Goal: Contribute content: Add original content to the website for others to see

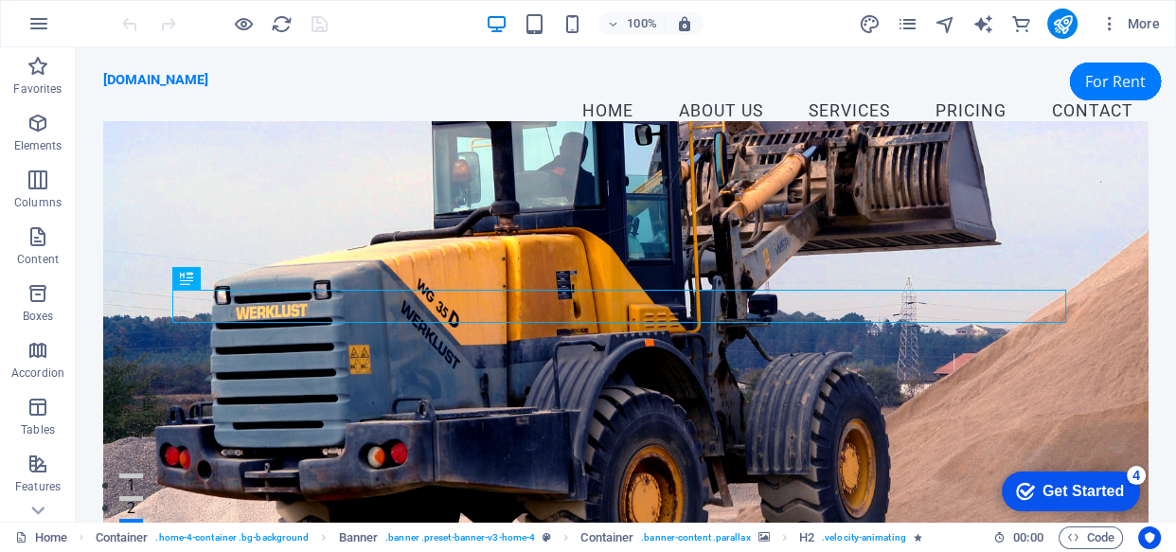
scroll to position [395, 0]
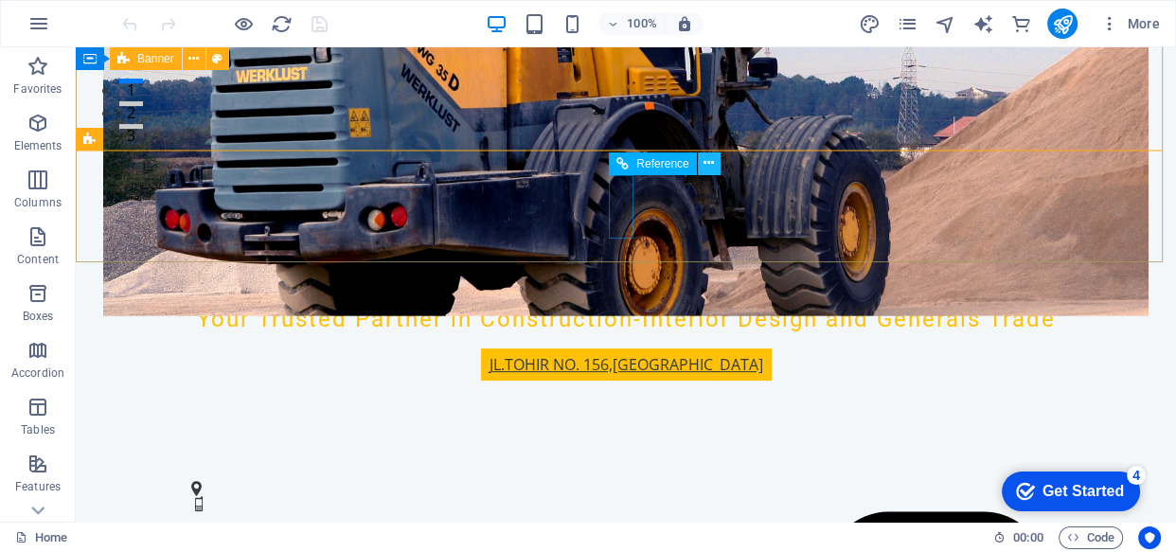
click at [709, 160] on icon at bounding box center [709, 163] width 10 height 20
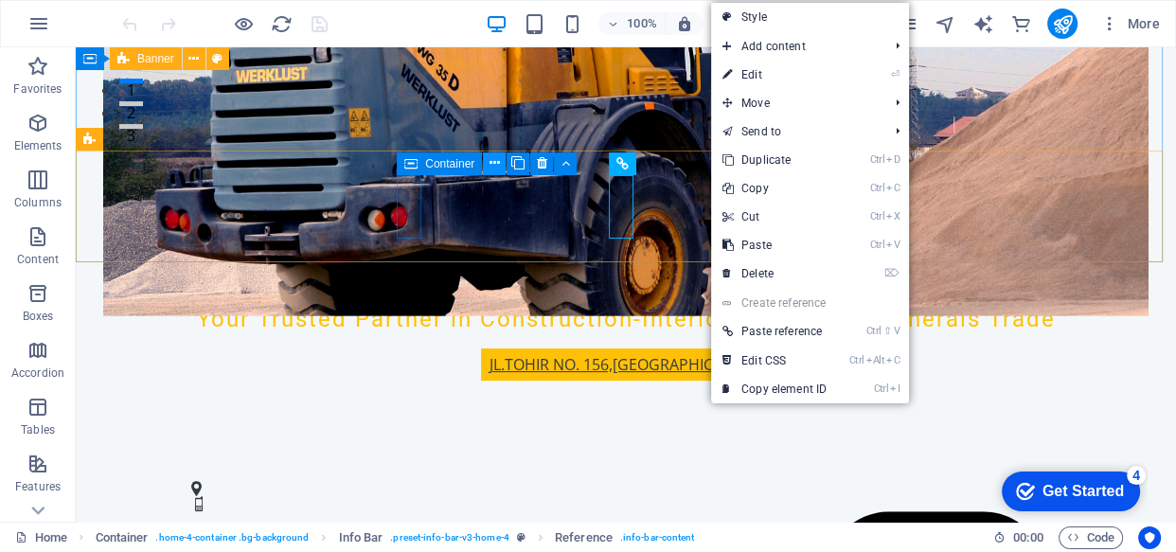
click at [494, 162] on icon at bounding box center [495, 163] width 10 height 20
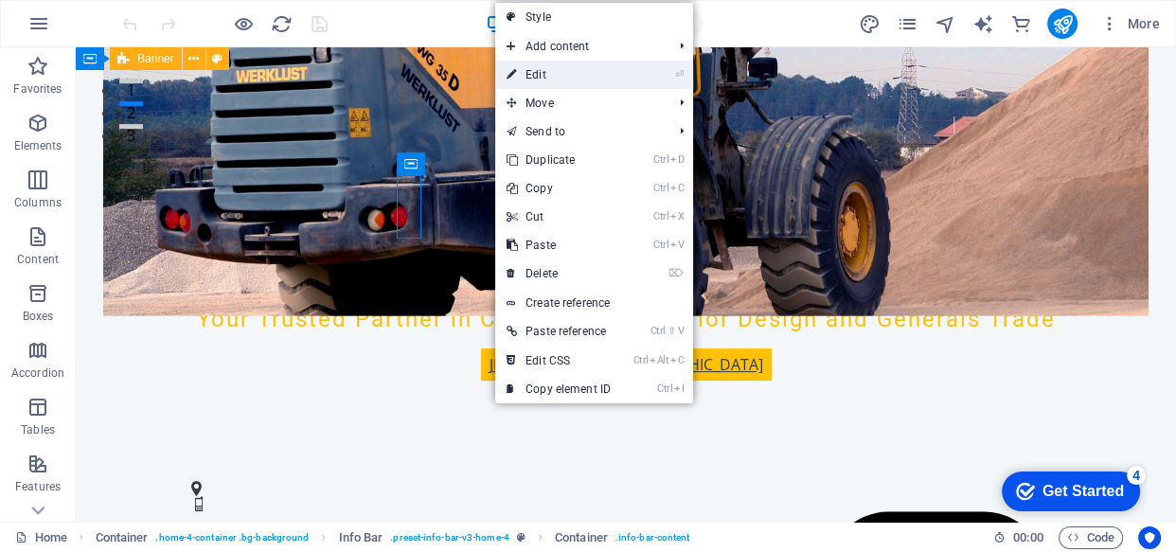
click at [0, 0] on link "⏎ Edit" at bounding box center [0, 0] width 0 height 0
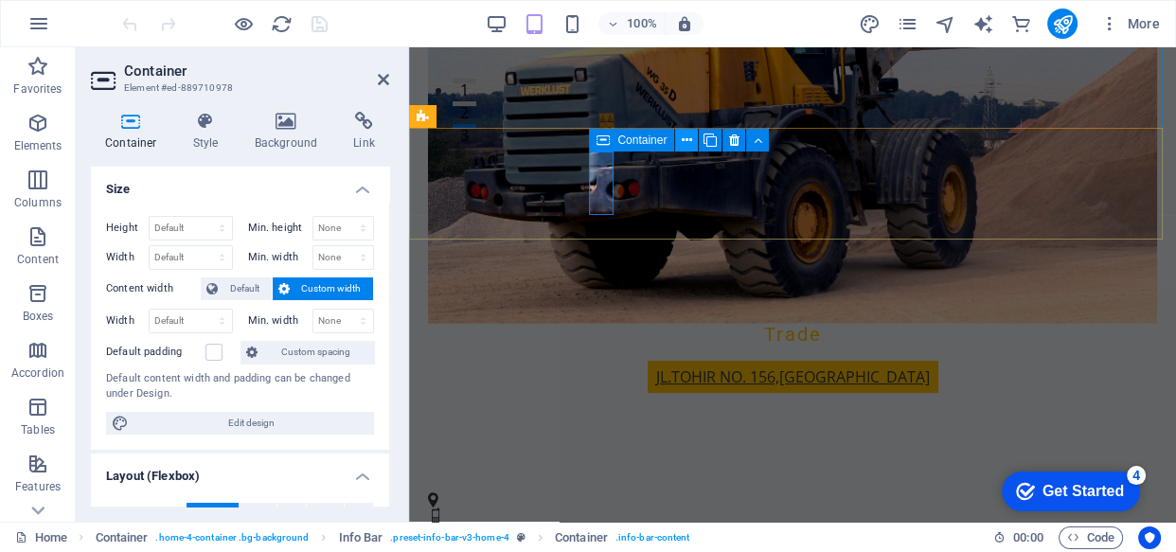
click at [688, 142] on icon at bounding box center [687, 141] width 10 height 20
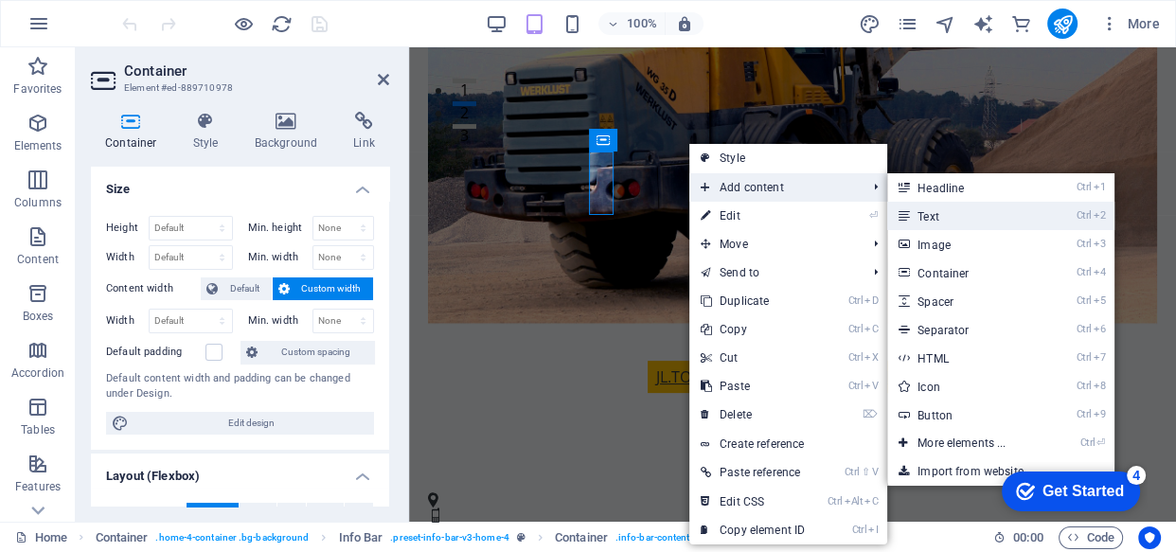
click at [933, 213] on link "Ctrl 2 Text" at bounding box center [966, 216] width 156 height 28
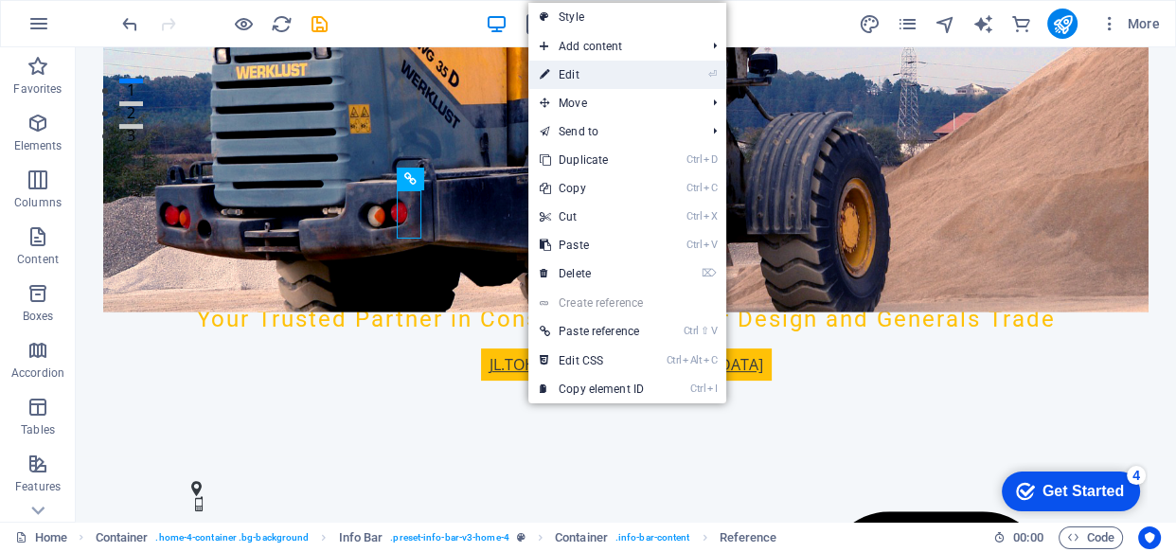
click at [573, 70] on link "⏎ Edit" at bounding box center [592, 75] width 127 height 28
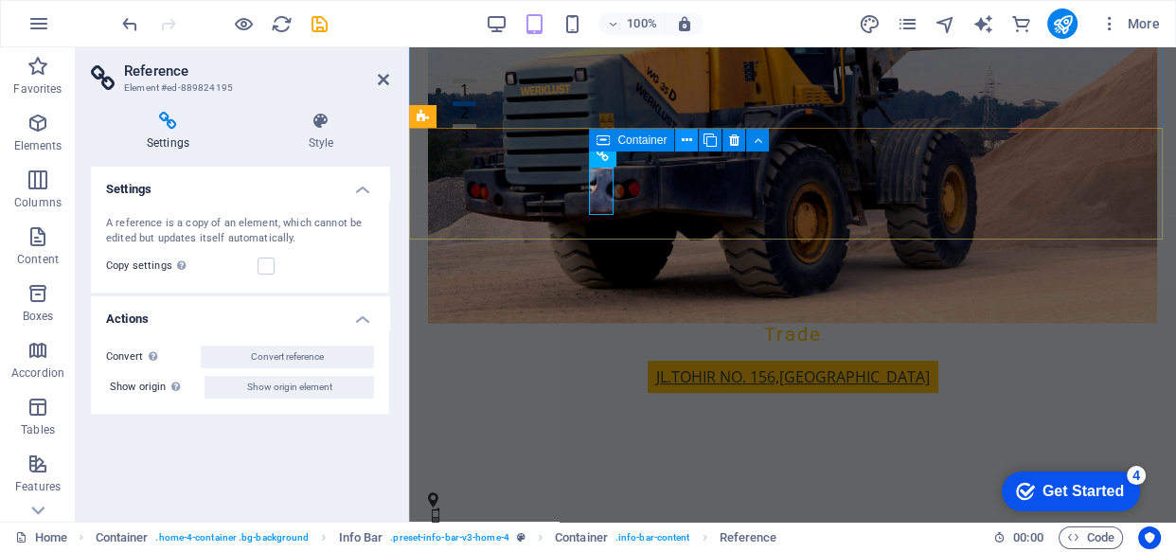
click at [683, 142] on icon at bounding box center [687, 141] width 10 height 20
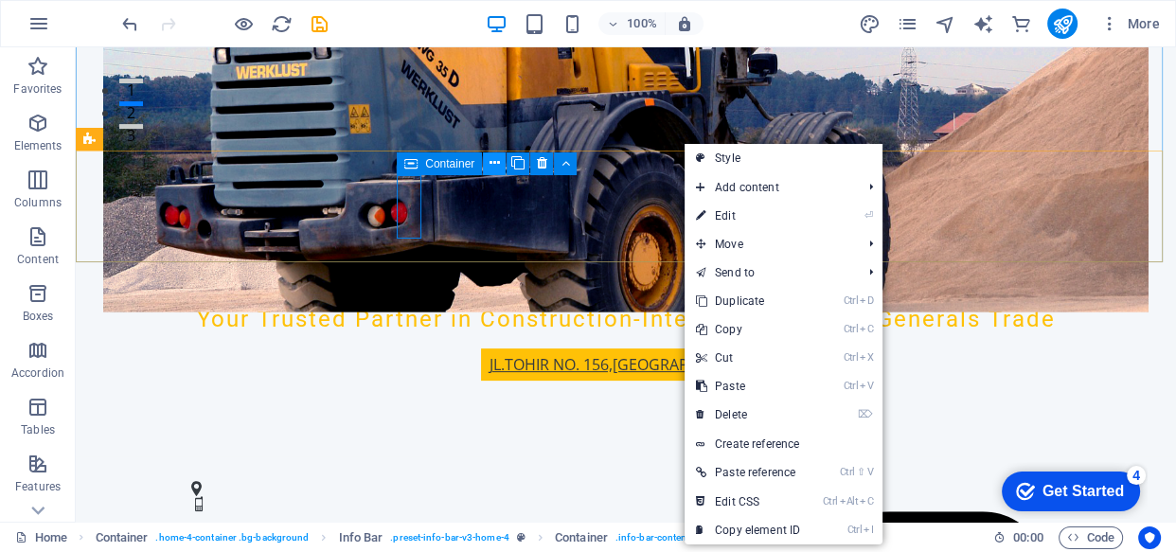
click at [495, 166] on icon at bounding box center [495, 163] width 10 height 20
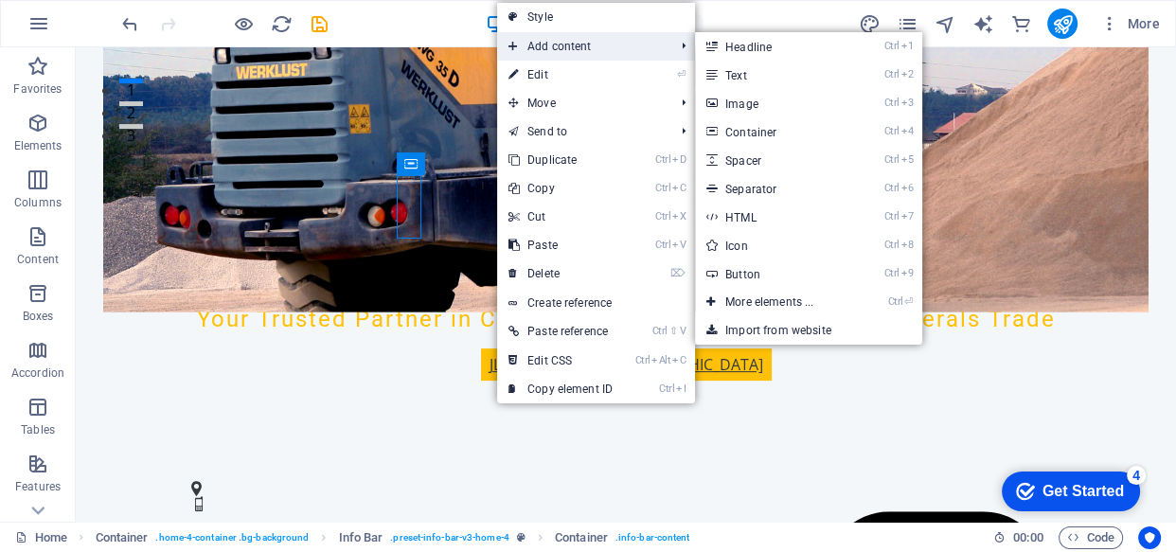
click at [556, 46] on span "Add content" at bounding box center [582, 46] width 170 height 28
click at [544, 45] on span "Add content" at bounding box center [582, 46] width 170 height 28
click at [537, 42] on span "Add content" at bounding box center [582, 46] width 170 height 28
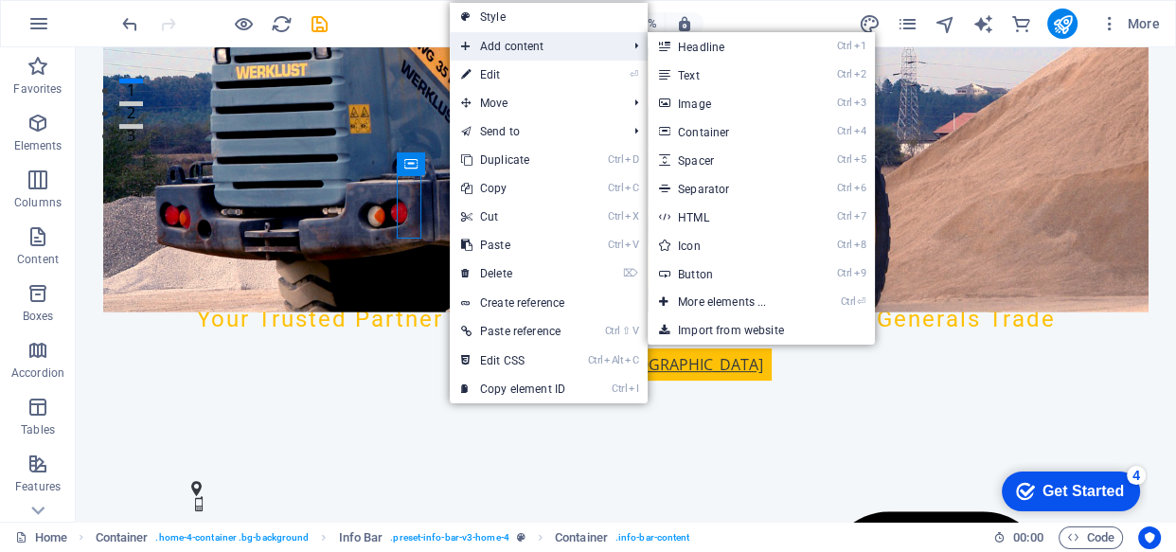
click at [487, 43] on span "Add content" at bounding box center [535, 46] width 170 height 28
click at [683, 72] on link "Ctrl 2 Text" at bounding box center [726, 75] width 156 height 28
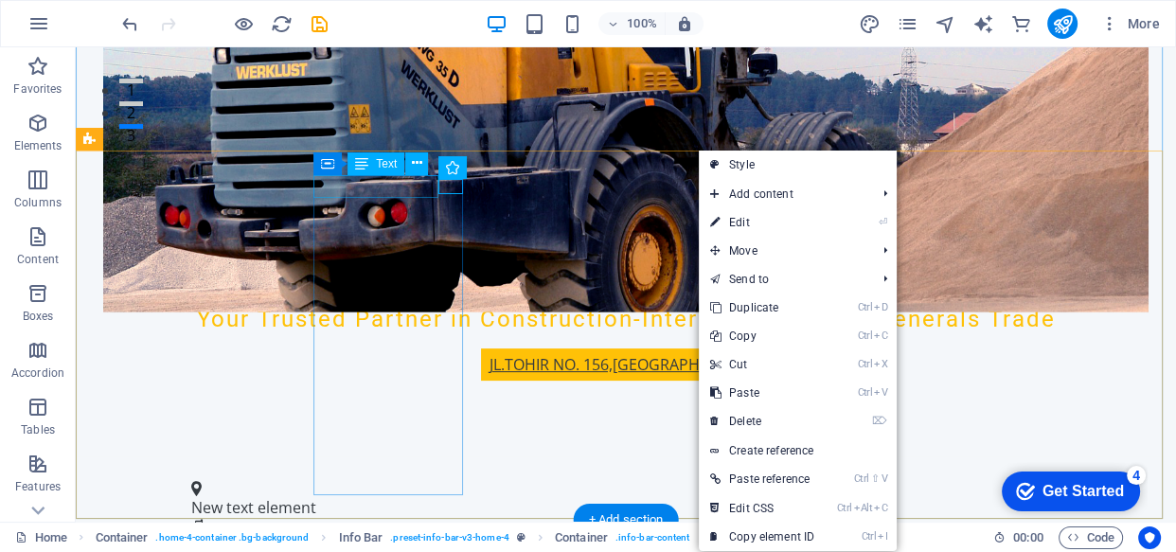
click at [433, 496] on div "New text element" at bounding box center [618, 507] width 854 height 23
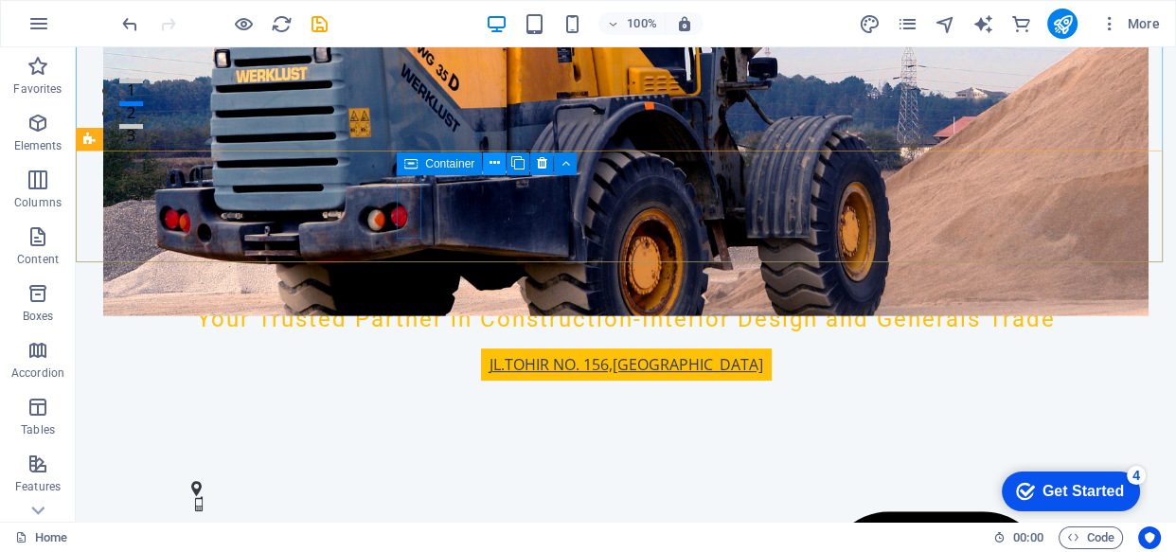
click at [495, 159] on icon at bounding box center [495, 163] width 10 height 20
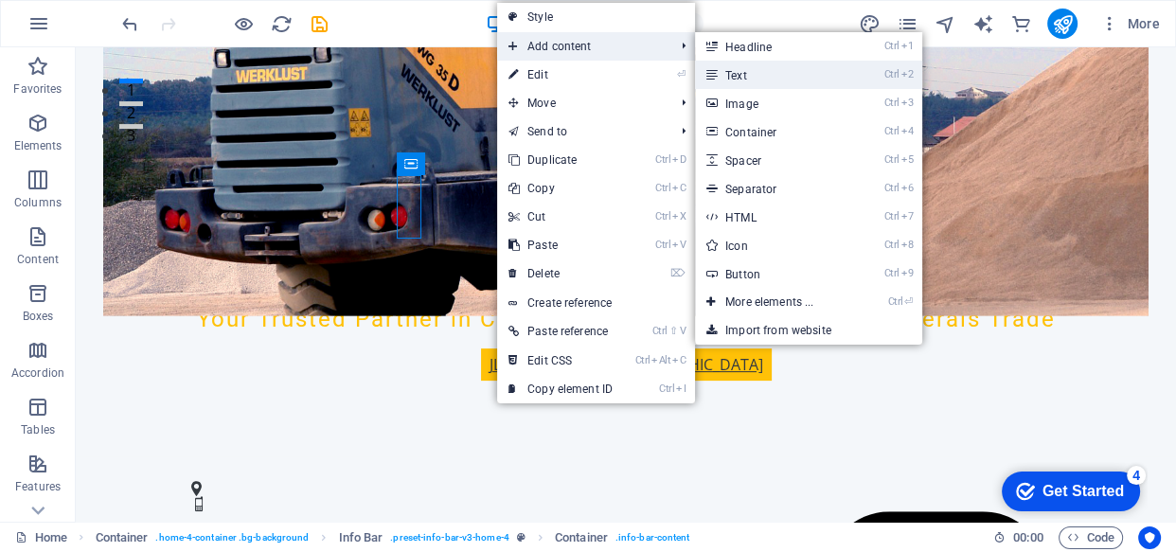
click at [744, 74] on link "Ctrl 2 Text" at bounding box center [773, 75] width 156 height 28
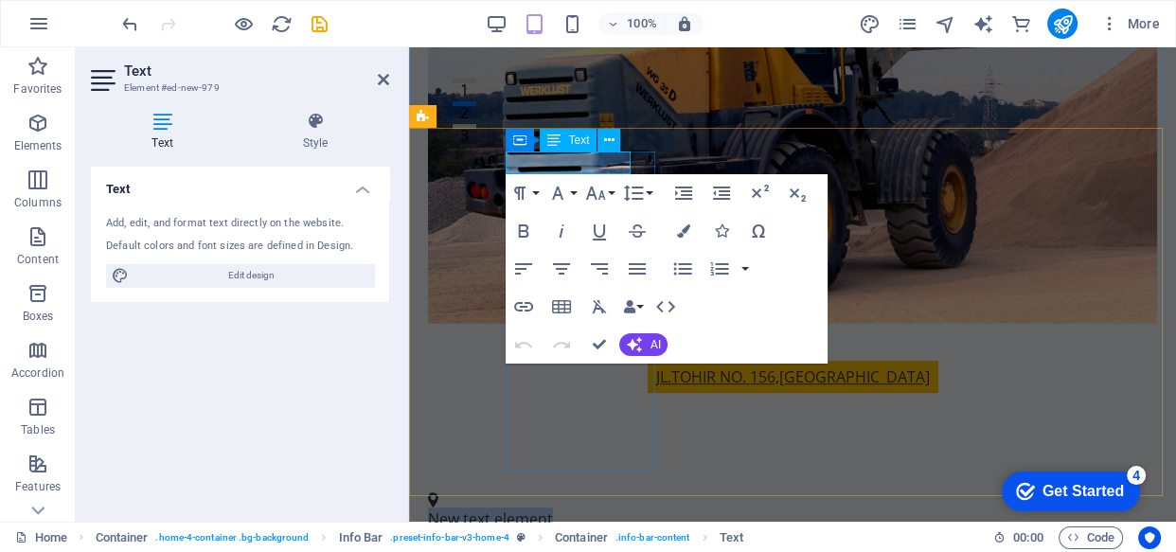
click at [628, 508] on p "New text element" at bounding box center [785, 519] width 714 height 23
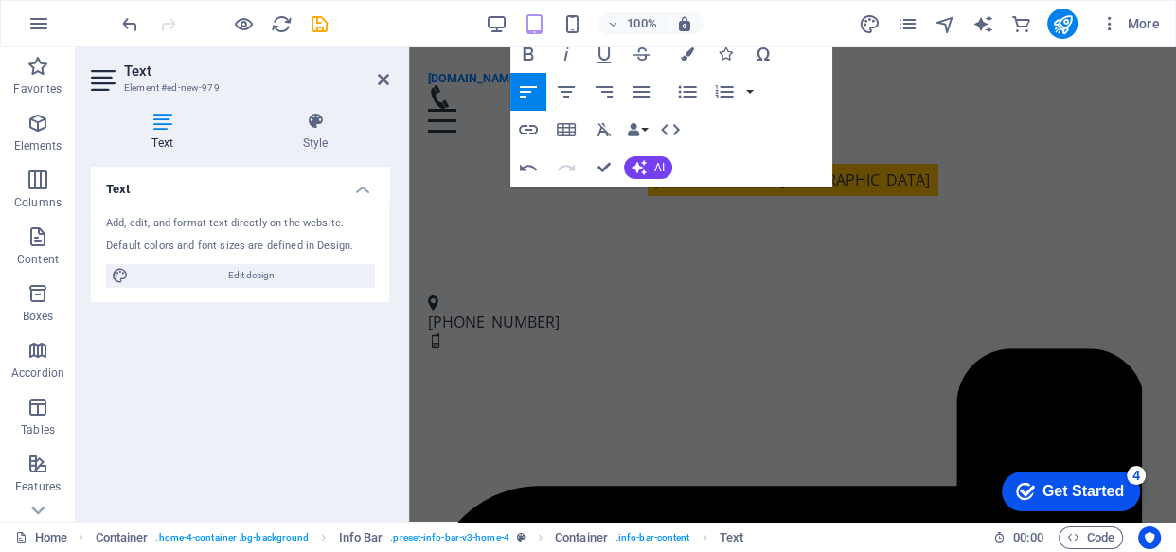
scroll to position [431, 0]
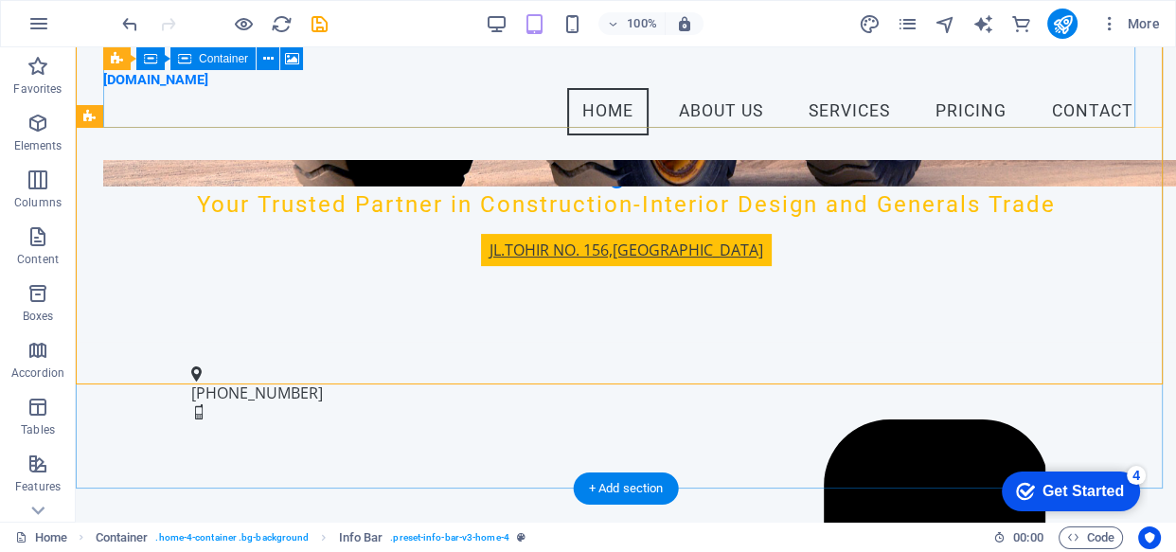
scroll to position [418, 0]
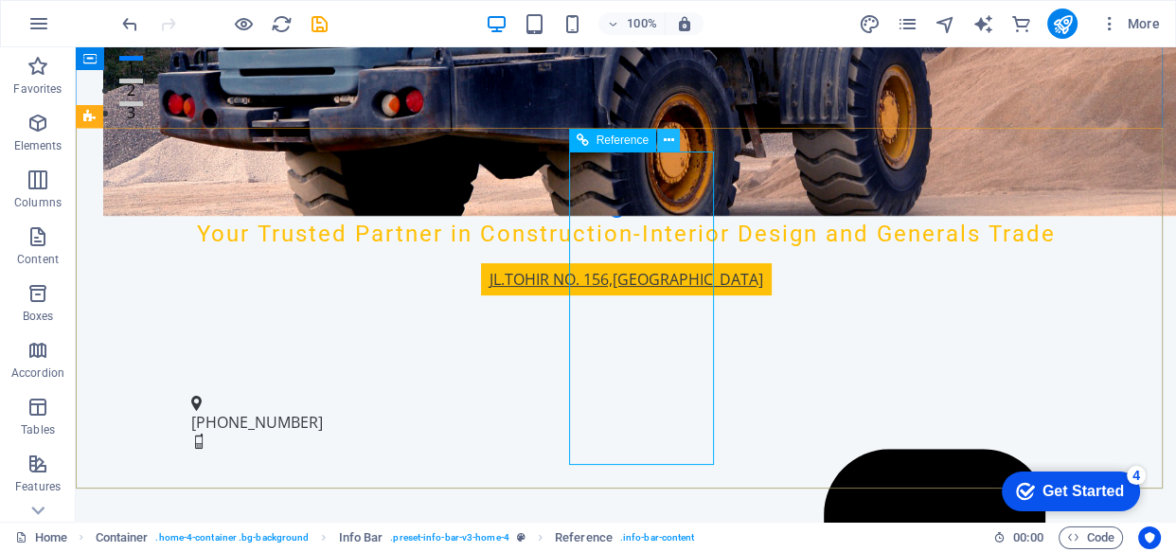
click at [671, 146] on icon at bounding box center [668, 141] width 10 height 20
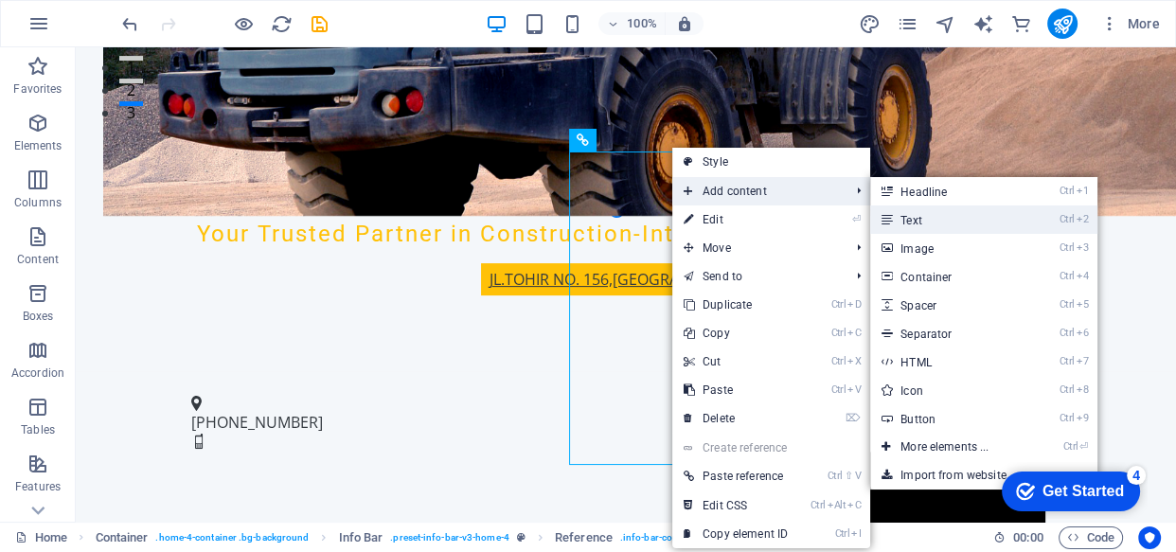
click at [915, 223] on link "Ctrl 2 Text" at bounding box center [949, 220] width 156 height 28
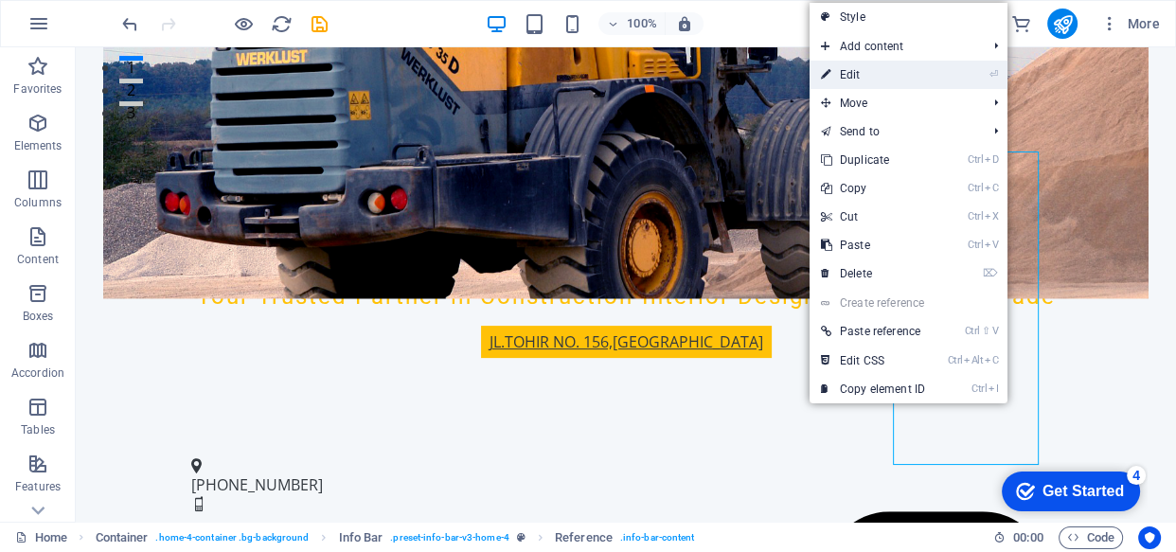
click at [869, 81] on link "⏎ Edit" at bounding box center [873, 75] width 127 height 28
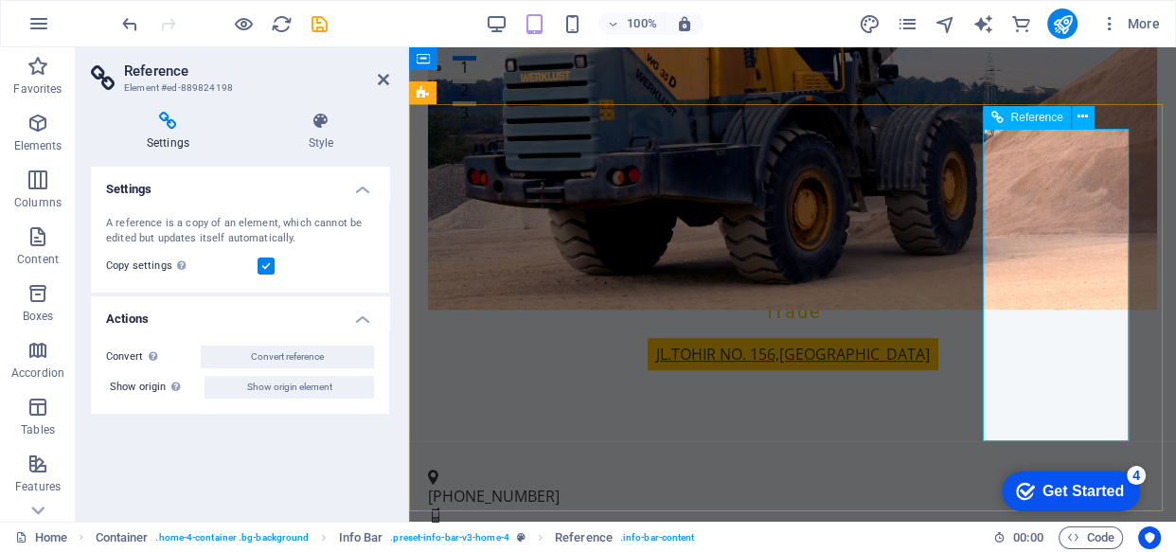
click at [1080, 116] on icon at bounding box center [1083, 117] width 10 height 20
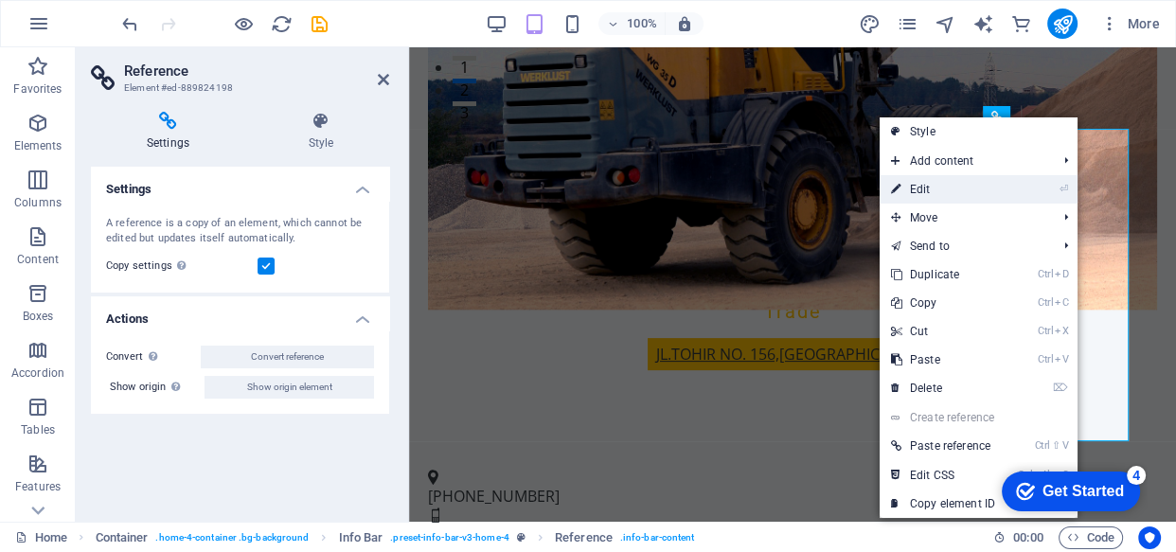
click at [929, 192] on link "⏎ Edit" at bounding box center [943, 189] width 127 height 28
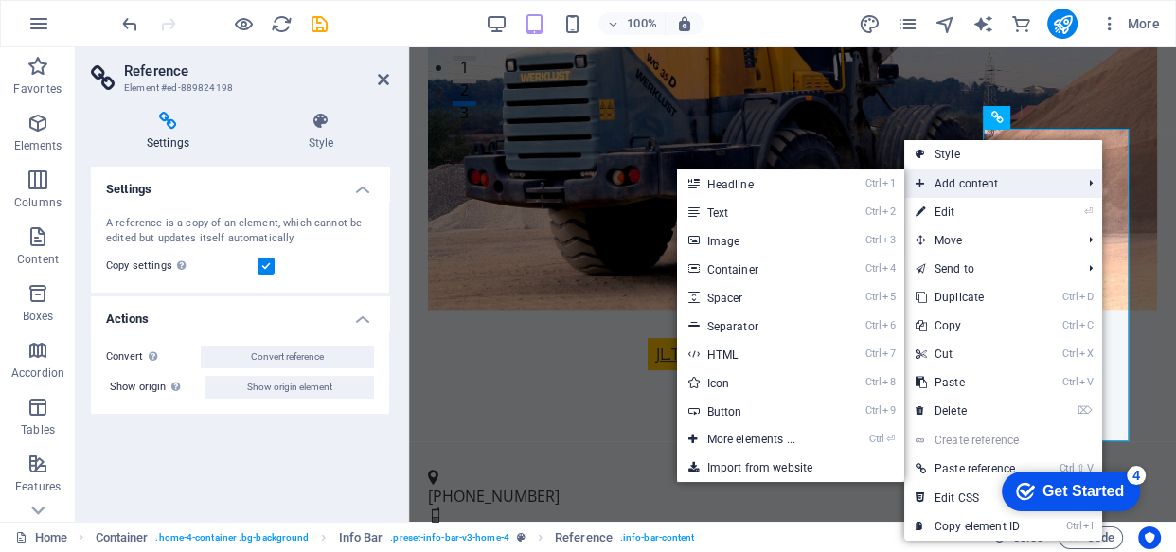
click at [997, 184] on span "Add content" at bounding box center [990, 184] width 170 height 28
click at [729, 217] on link "Ctrl 2 Text" at bounding box center [755, 212] width 156 height 28
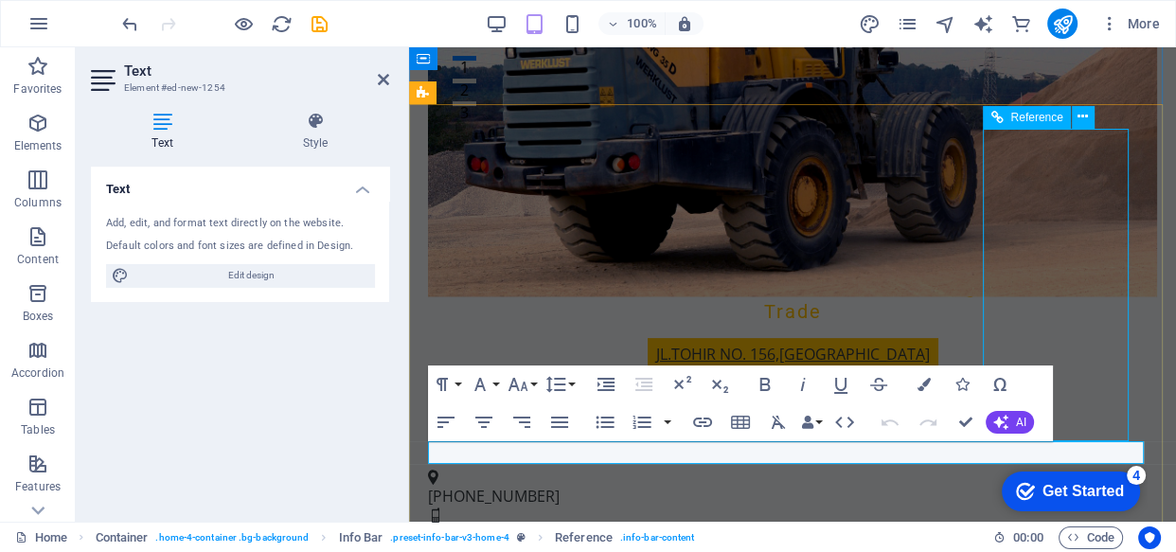
click at [1158, 112] on figure at bounding box center [792, 81] width 729 height 432
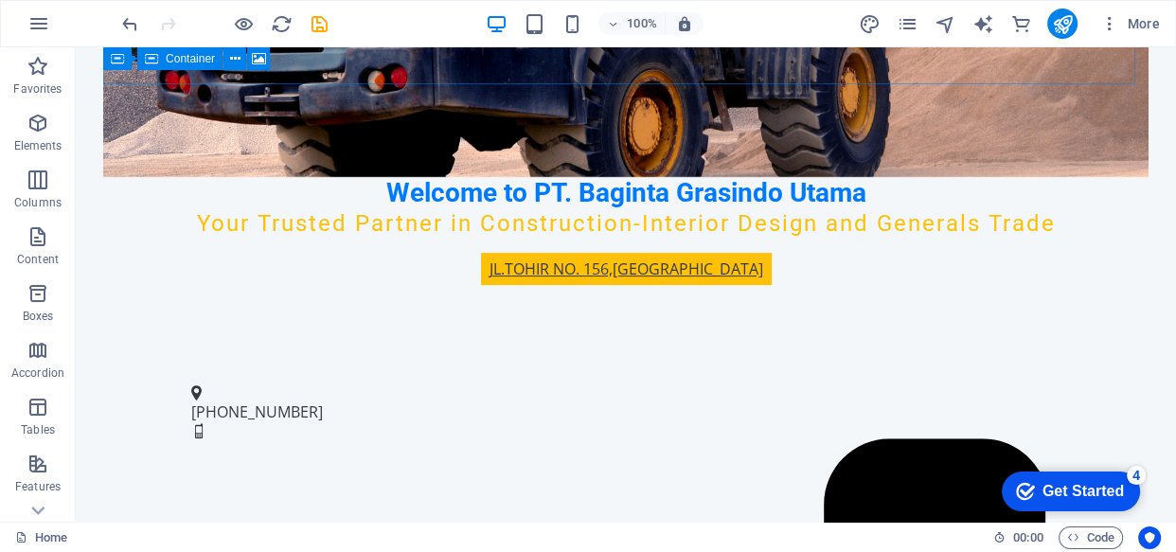
scroll to position [286, 0]
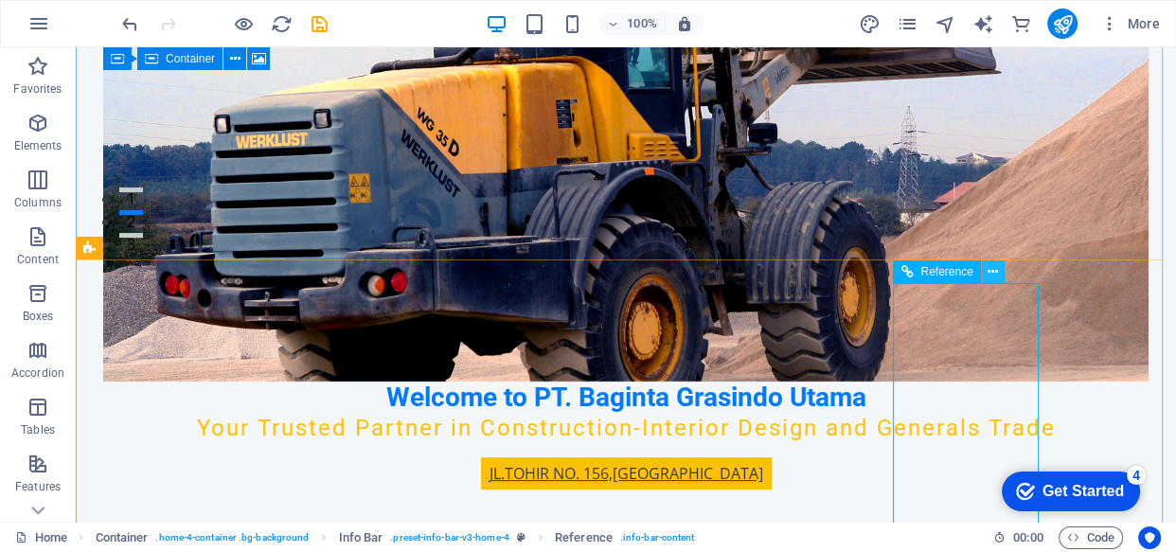
click at [996, 272] on icon at bounding box center [993, 272] width 10 height 20
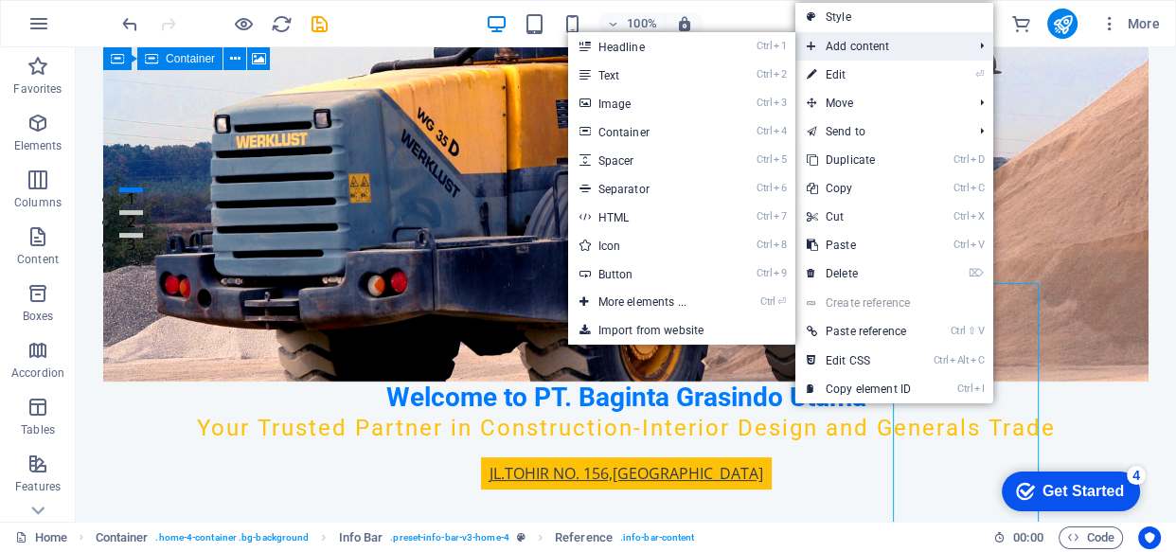
click at [845, 42] on span "Add content" at bounding box center [881, 46] width 170 height 28
click at [814, 47] on span "Add content" at bounding box center [881, 46] width 170 height 28
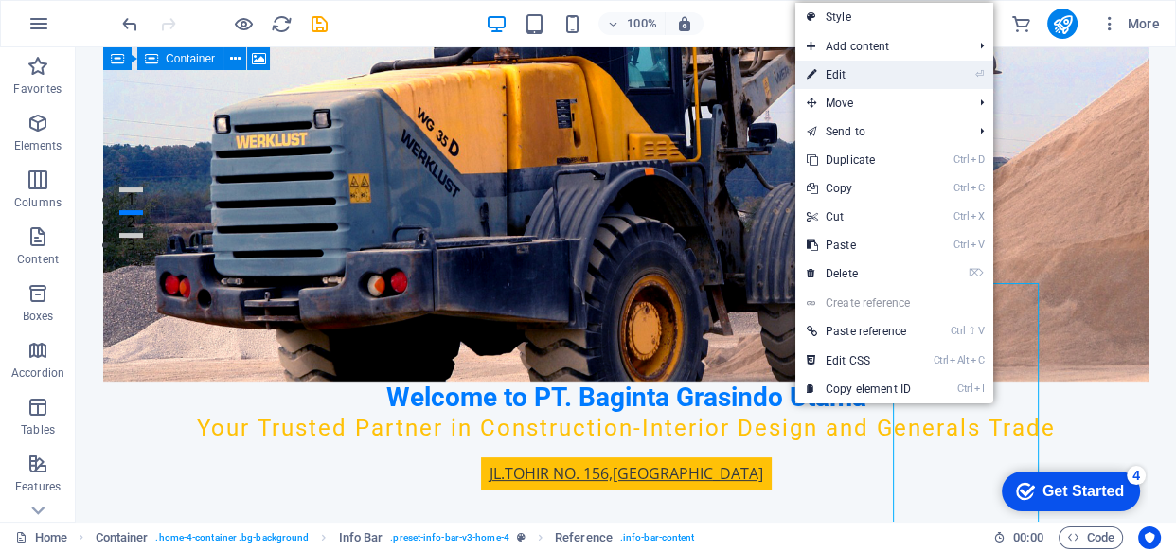
click at [823, 76] on link "⏎ Edit" at bounding box center [859, 75] width 127 height 28
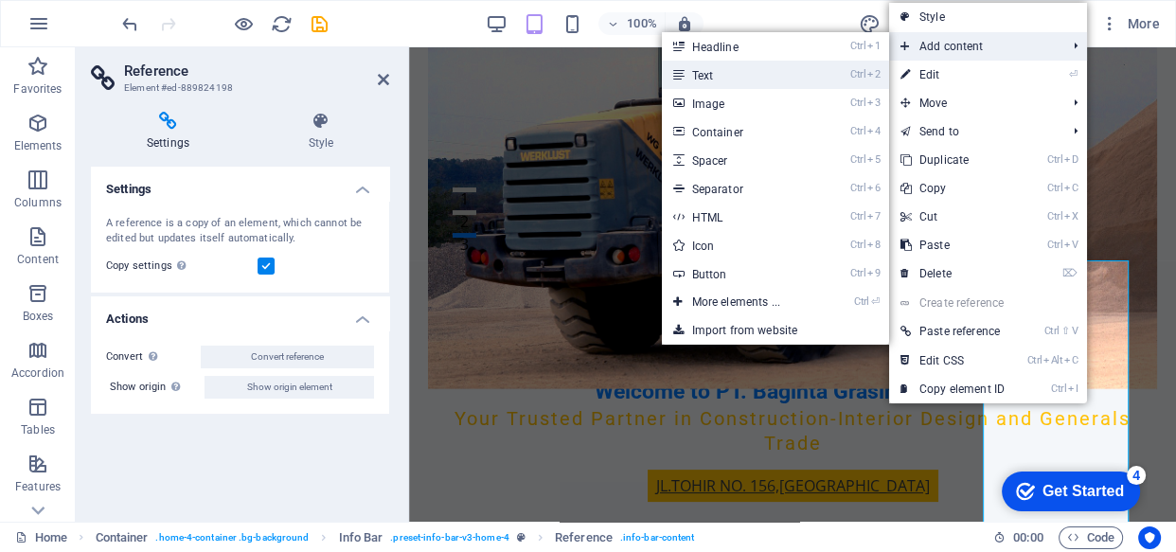
click at [734, 81] on link "Ctrl 2 Text" at bounding box center [740, 75] width 156 height 28
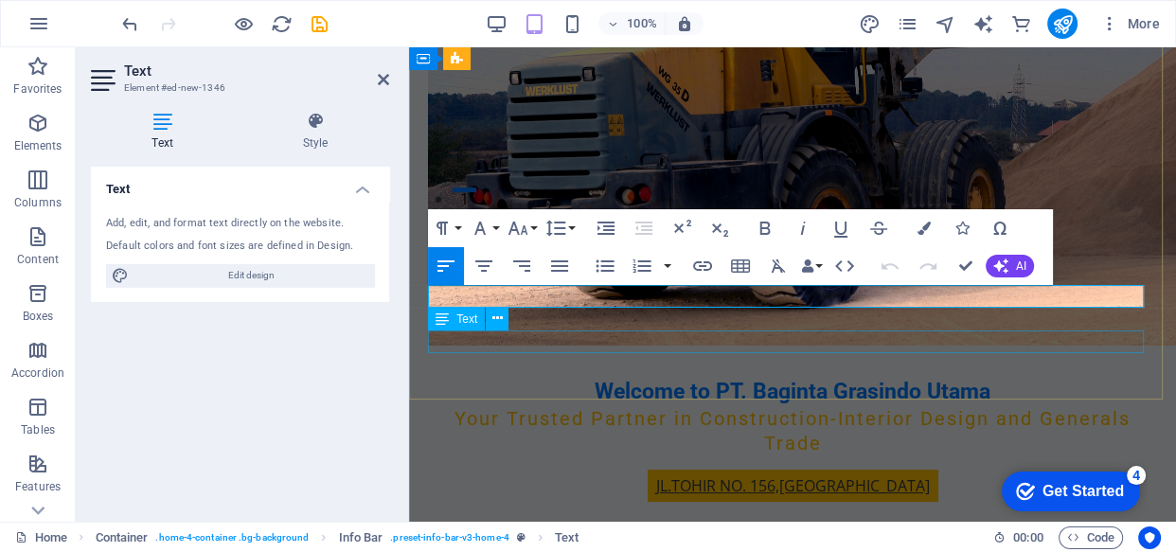
scroll to position [575, 0]
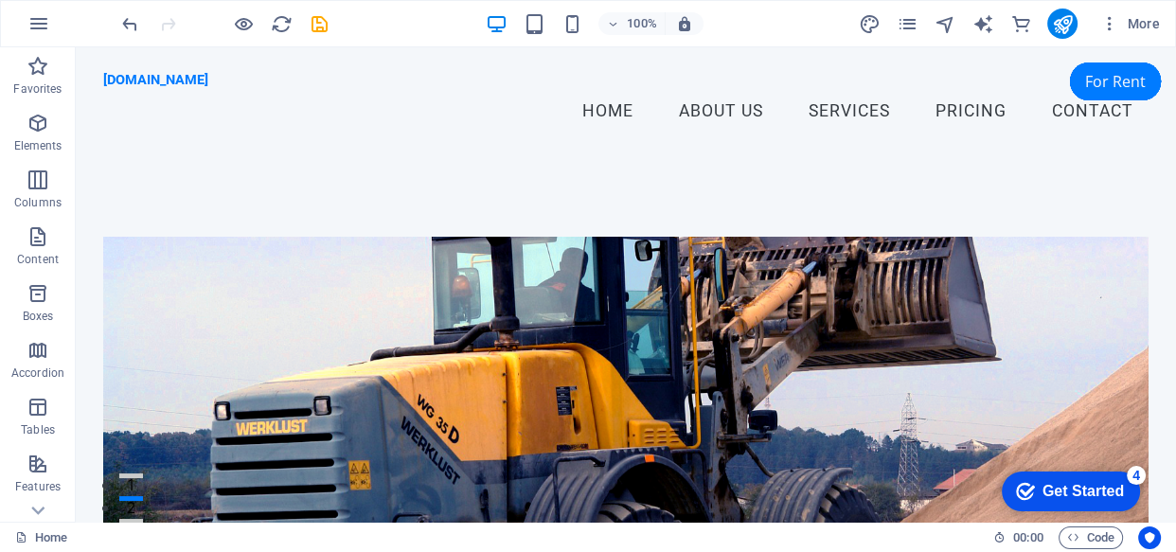
scroll to position [520, 0]
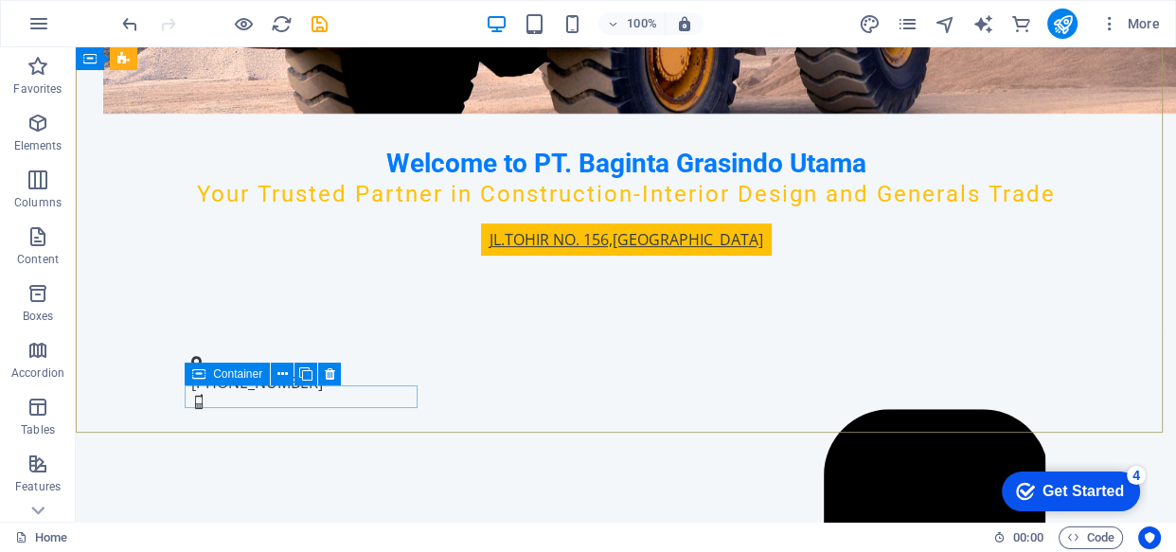
click at [197, 373] on icon at bounding box center [198, 374] width 13 height 23
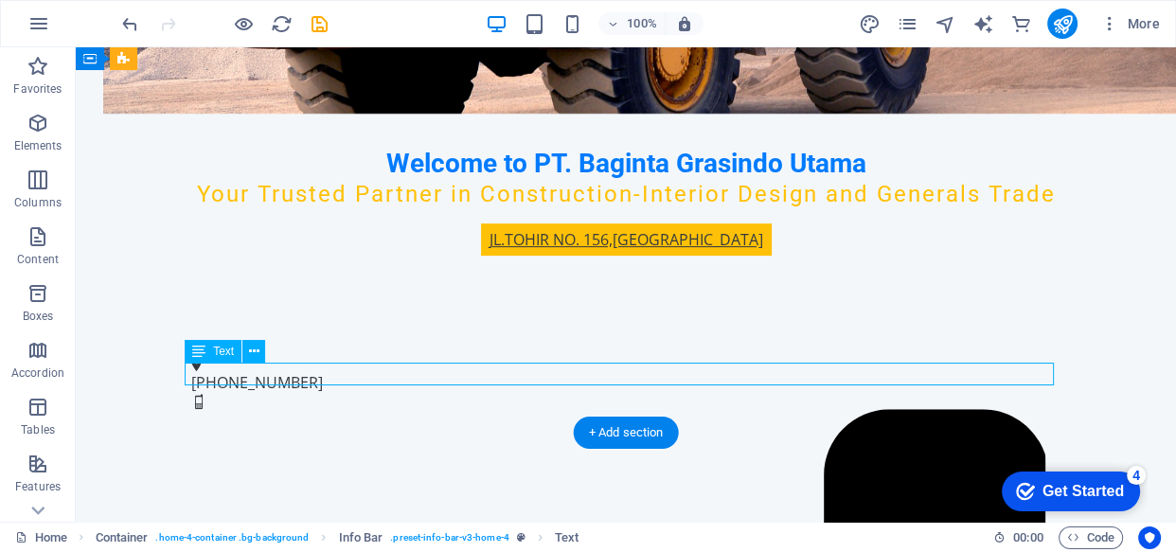
drag, startPoint x: 336, startPoint y: 378, endPoint x: 235, endPoint y: 378, distance: 101.4
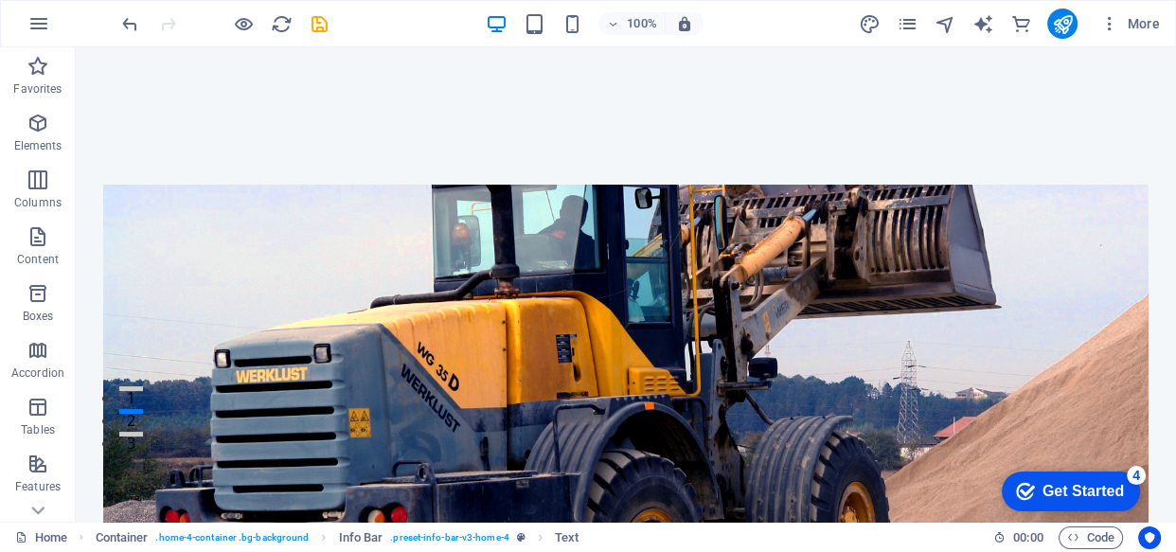
scroll to position [376, 0]
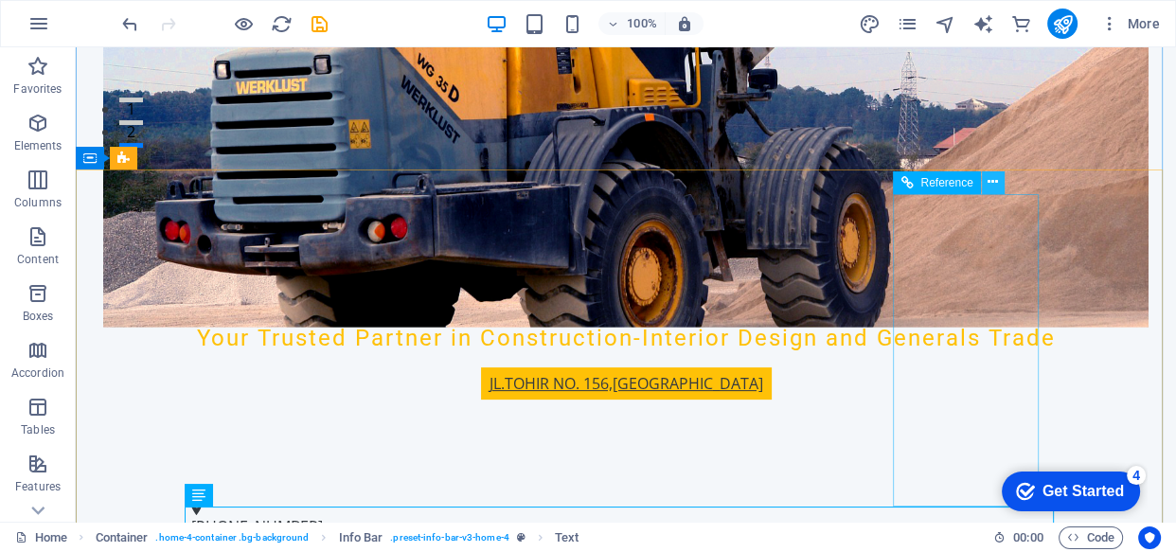
click at [989, 175] on icon at bounding box center [993, 182] width 10 height 20
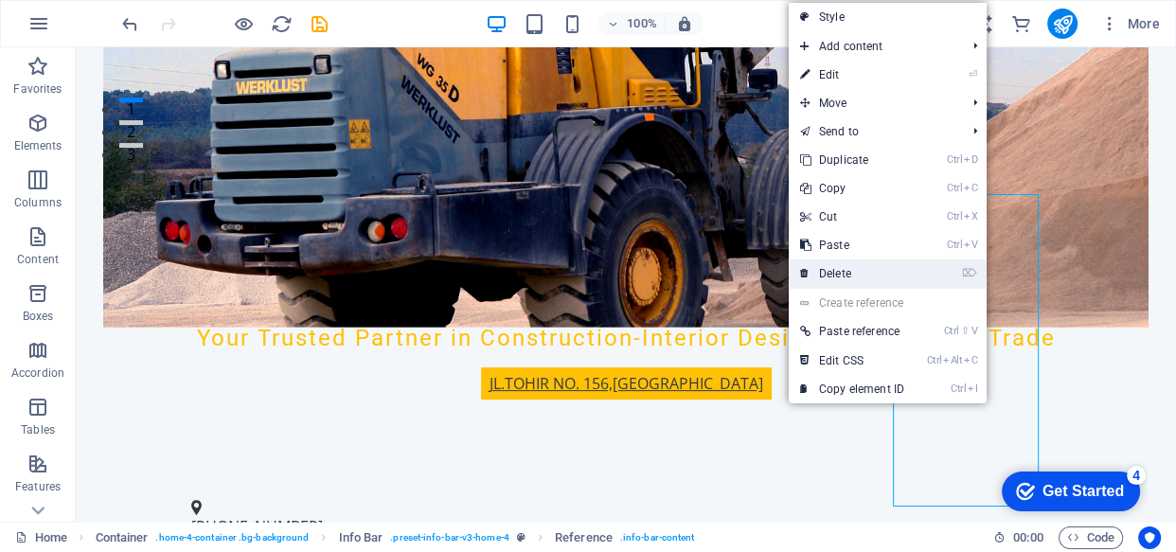
click at [846, 276] on link "⌦ Delete" at bounding box center [852, 274] width 127 height 28
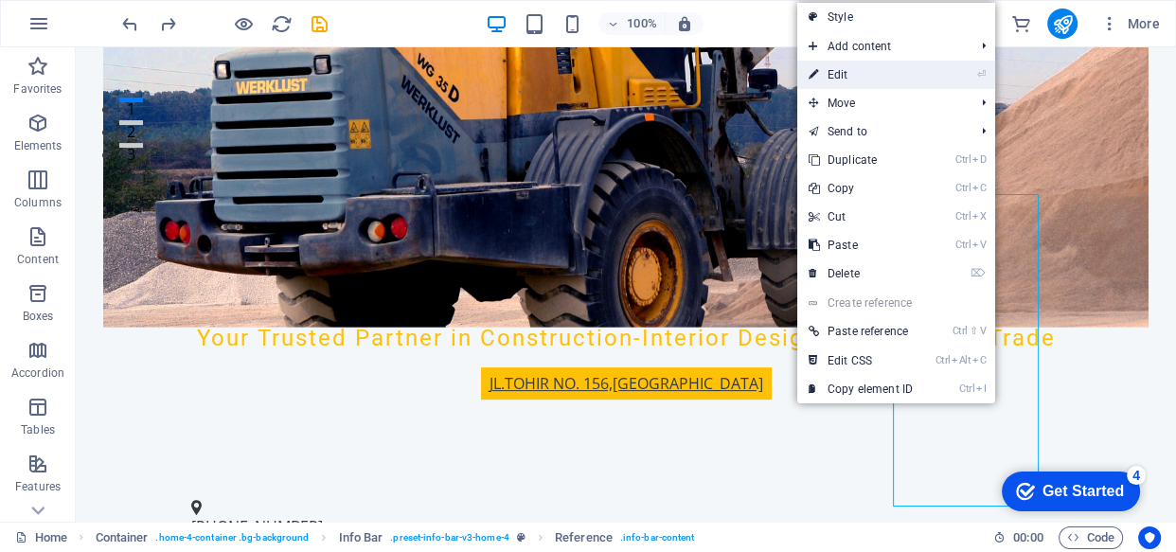
click at [853, 76] on link "⏎ Edit" at bounding box center [861, 75] width 127 height 28
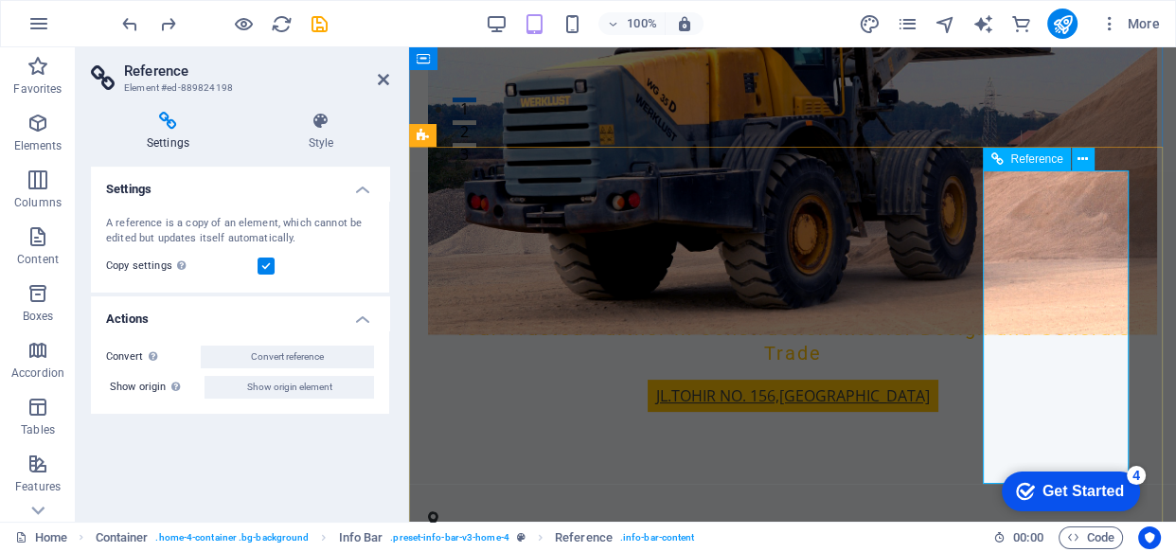
click at [1086, 162] on icon at bounding box center [1083, 160] width 10 height 20
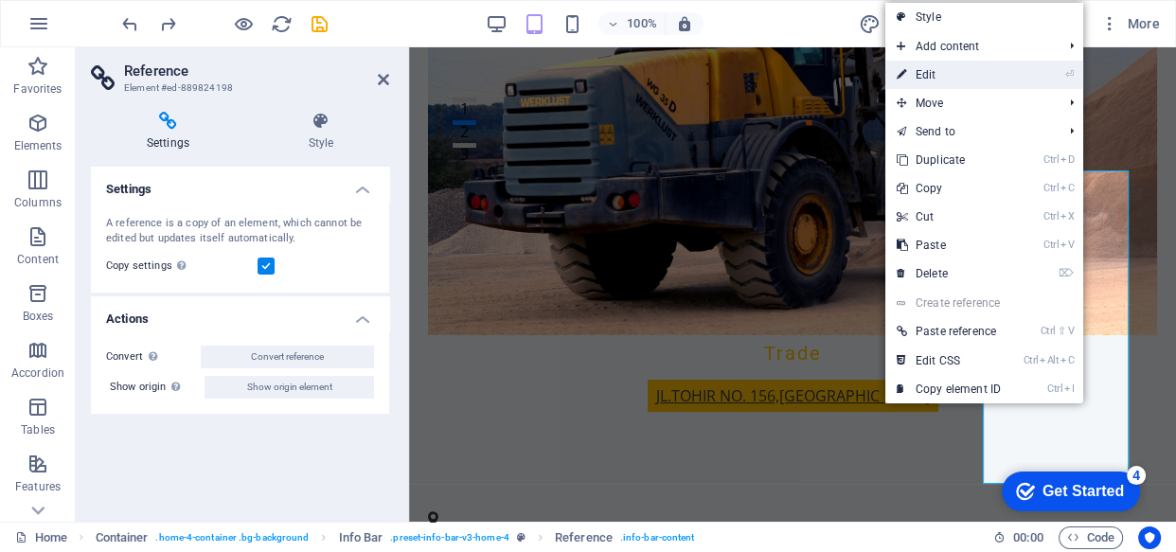
click at [927, 71] on link "⏎ Edit" at bounding box center [949, 75] width 127 height 28
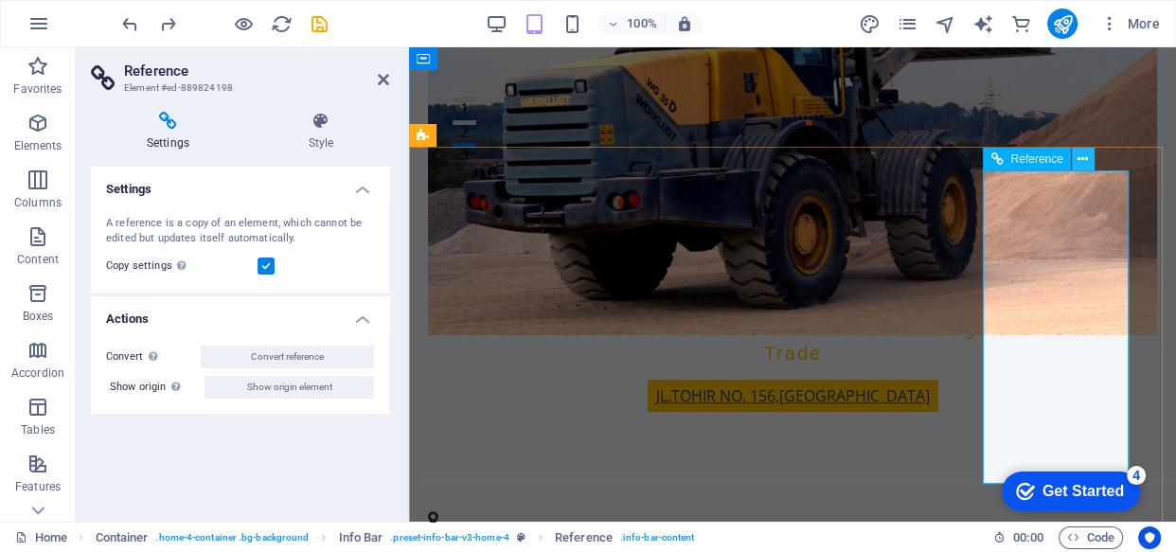
click at [1086, 153] on icon at bounding box center [1083, 160] width 10 height 20
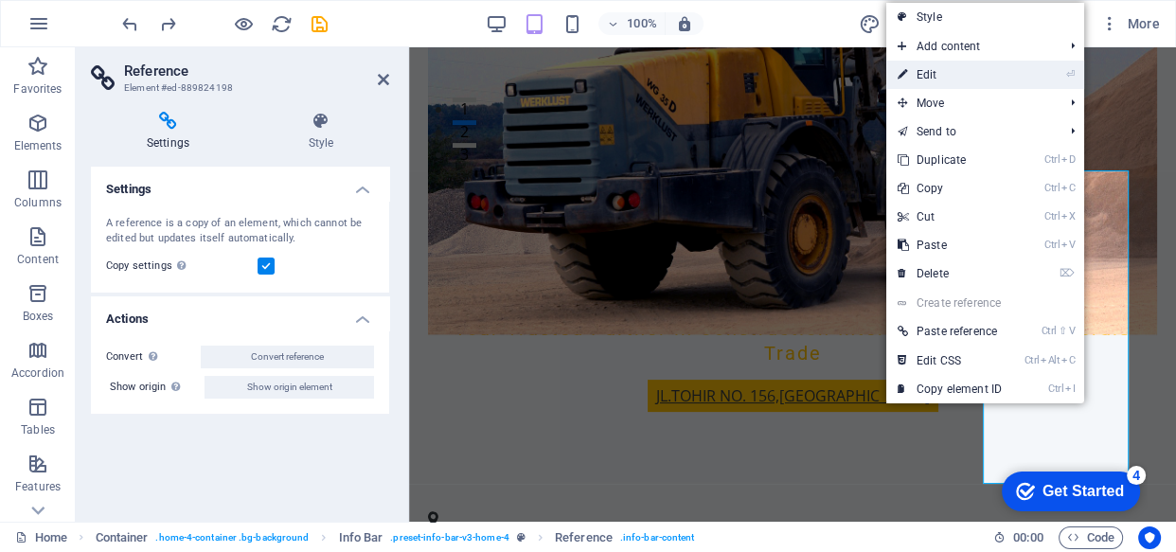
click at [925, 74] on link "⏎ Edit" at bounding box center [950, 75] width 127 height 28
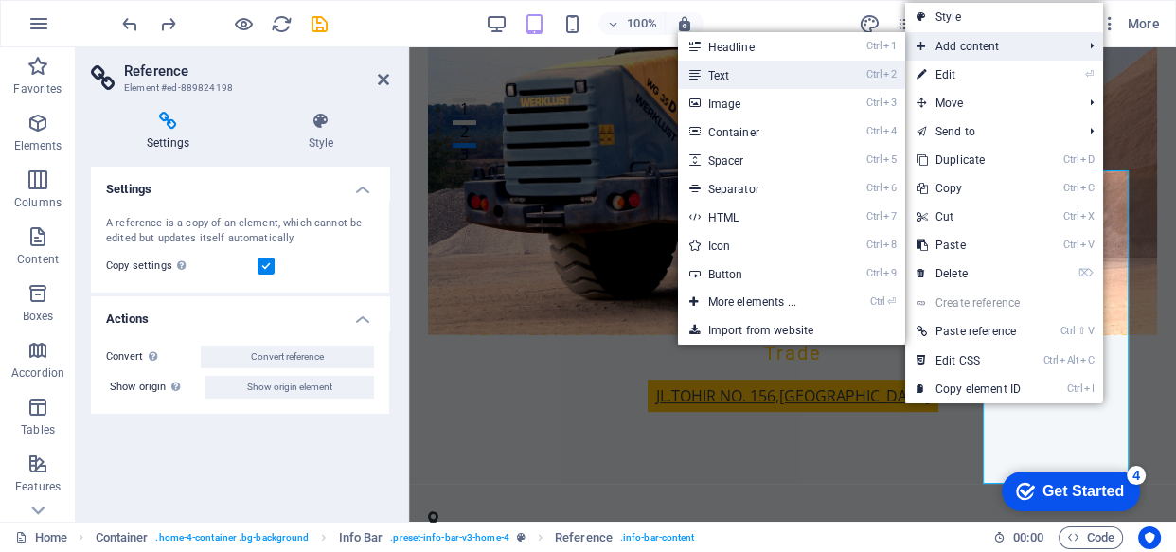
click at [737, 74] on link "Ctrl 2 Text" at bounding box center [756, 75] width 156 height 28
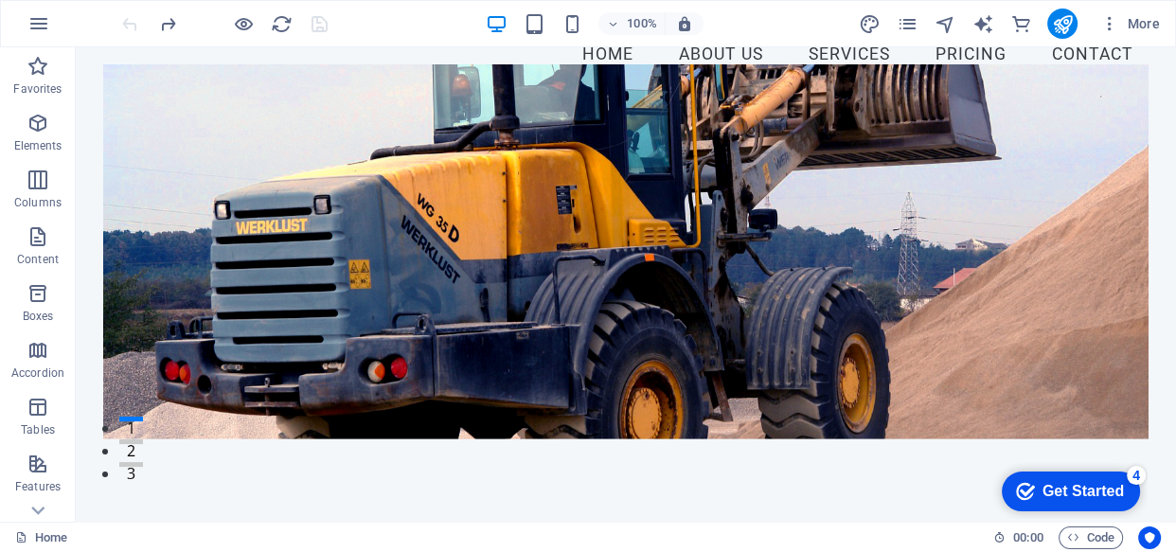
scroll to position [0, 0]
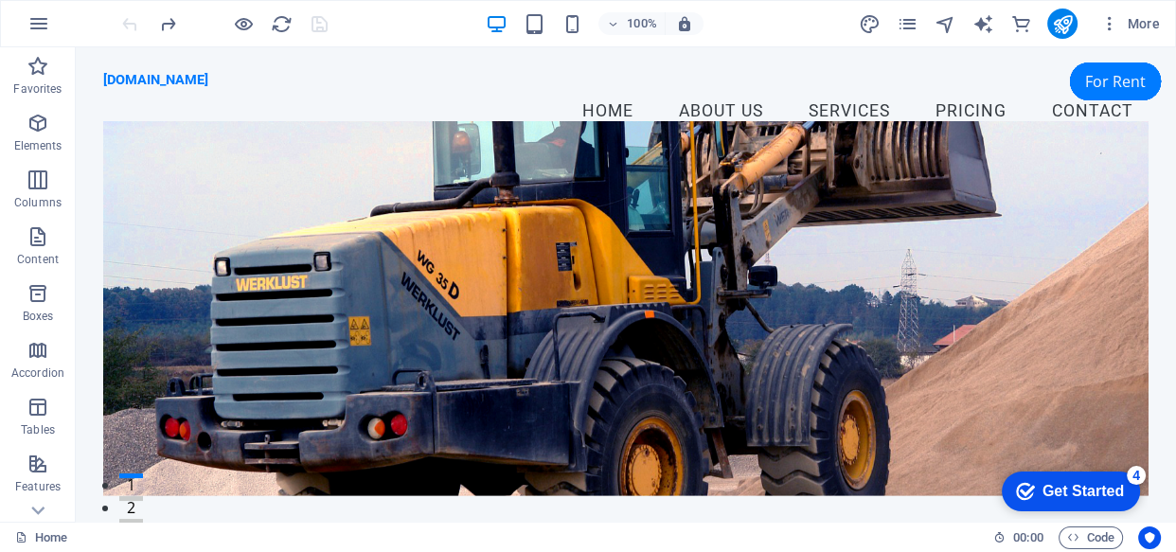
click at [1078, 88] on nav "Home About Us Services Pricing Contact" at bounding box center [626, 111] width 1046 height 47
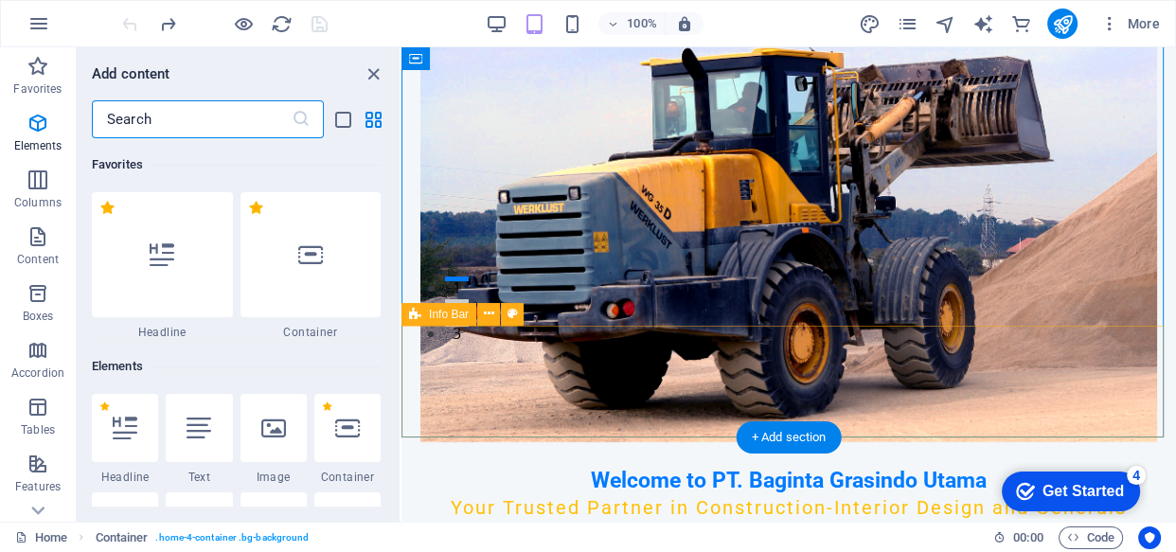
scroll to position [3313, 0]
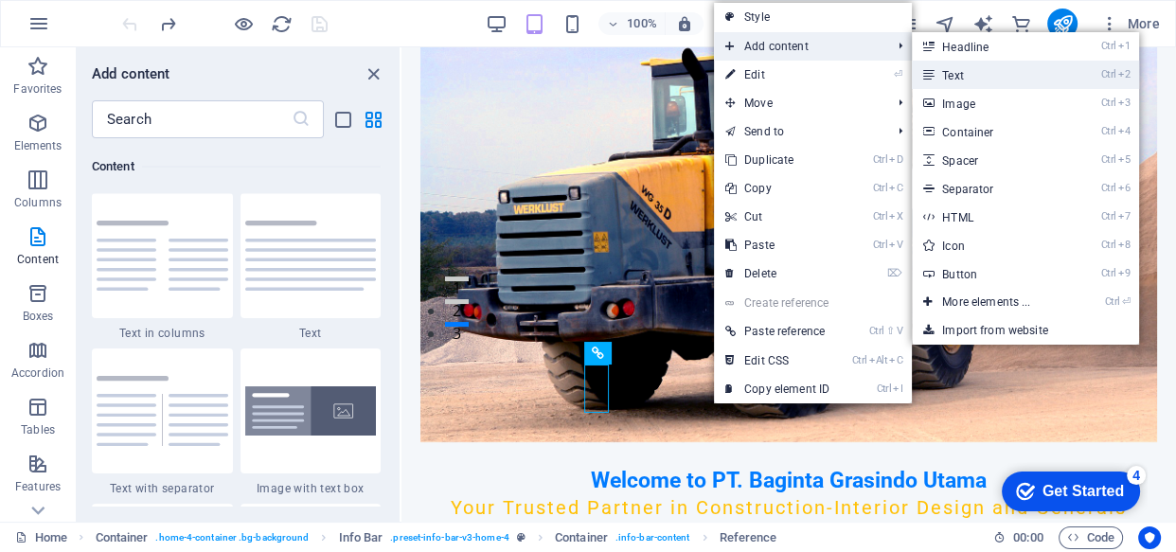
click at [968, 72] on link "Ctrl 2 Text" at bounding box center [990, 75] width 156 height 28
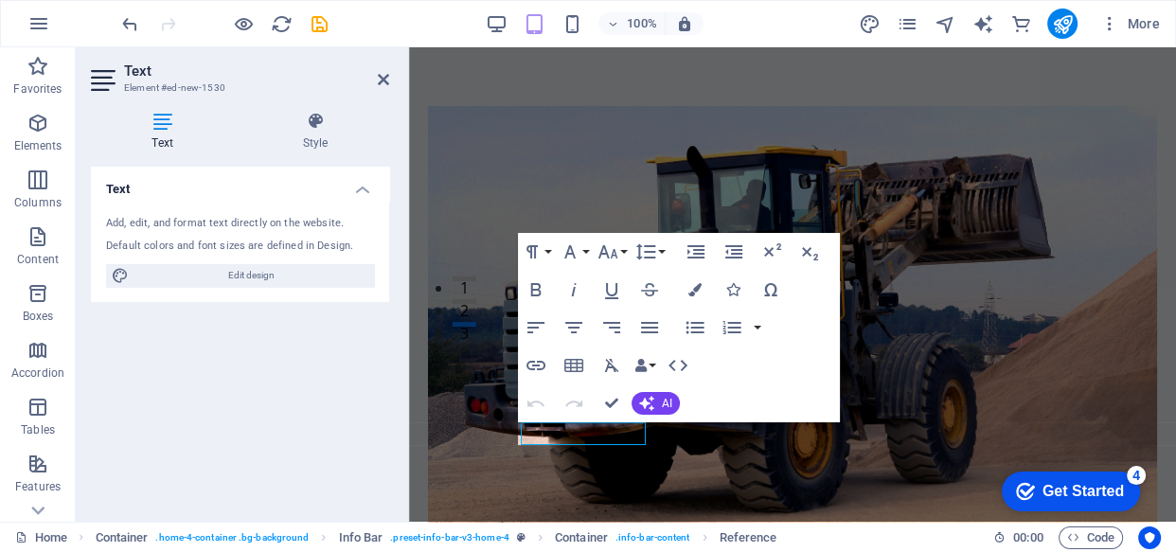
scroll to position [437, 0]
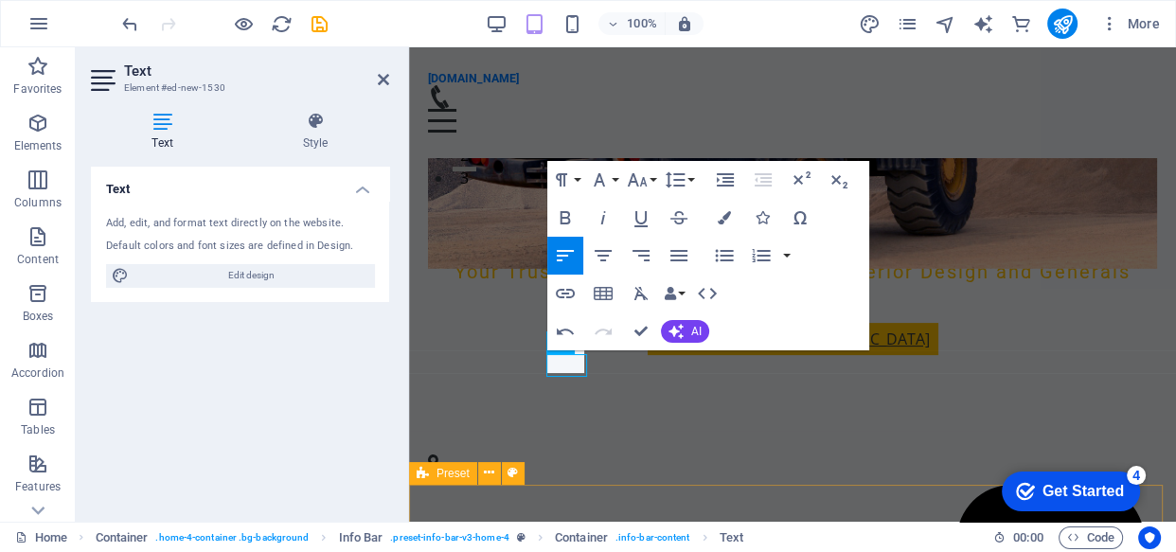
scroll to position [350, 0]
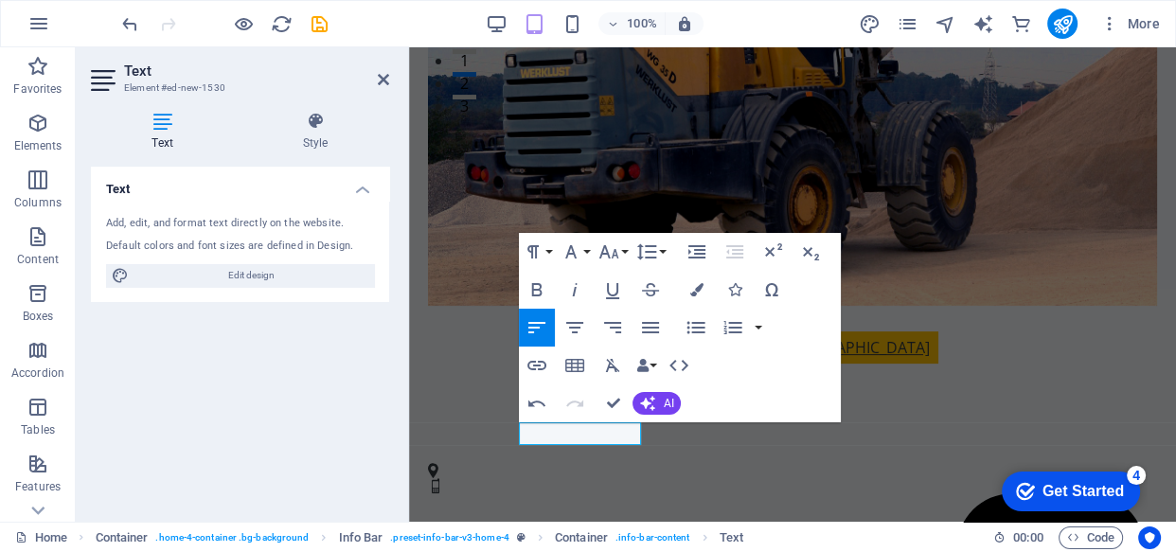
scroll to position [433, 0]
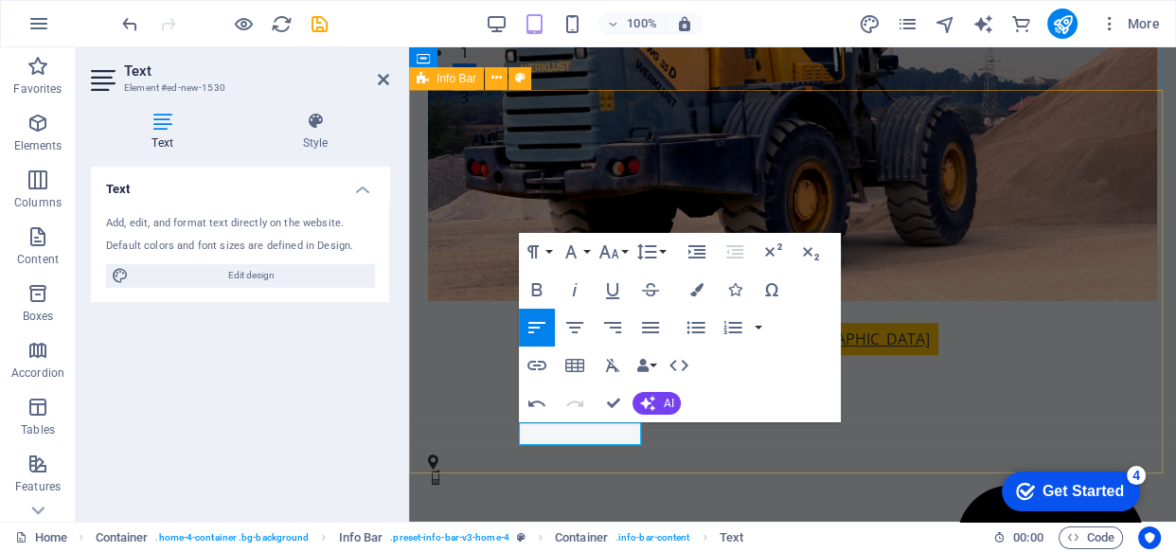
click at [1057, 489] on div "Get Started" at bounding box center [1083, 491] width 81 height 17
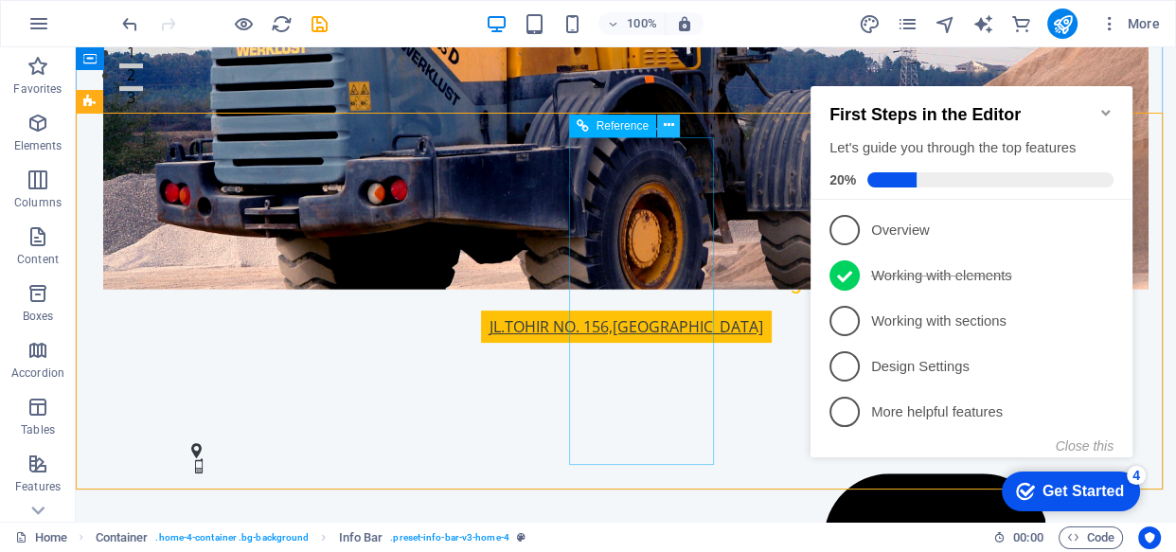
click at [668, 124] on icon at bounding box center [668, 126] width 10 height 20
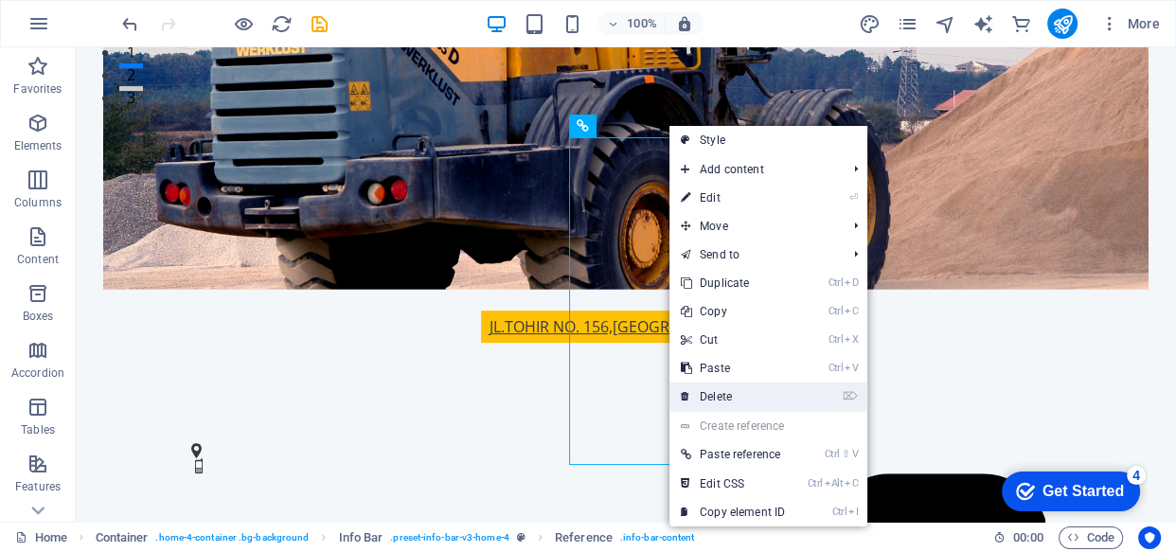
drag, startPoint x: 733, startPoint y: 390, endPoint x: 660, endPoint y: 345, distance: 85.9
click at [733, 390] on link "⌦ Delete" at bounding box center [733, 397] width 127 height 28
